Goal: Find specific page/section: Find specific page/section

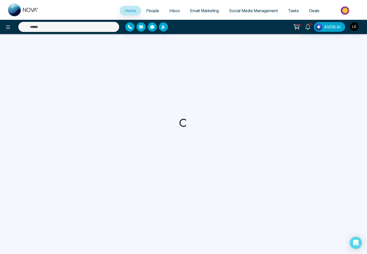
select select "*"
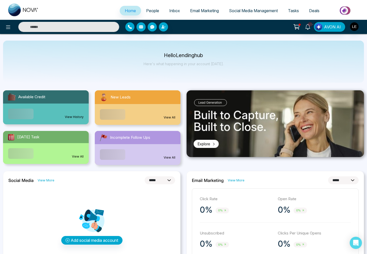
click at [314, 12] on span "Deals" at bounding box center [314, 10] width 10 height 5
